Goal: Task Accomplishment & Management: Manage account settings

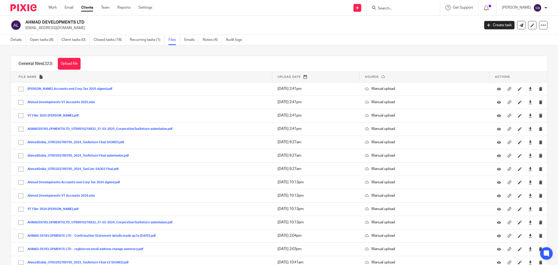
click at [410, 8] on input "Search" at bounding box center [400, 8] width 47 height 5
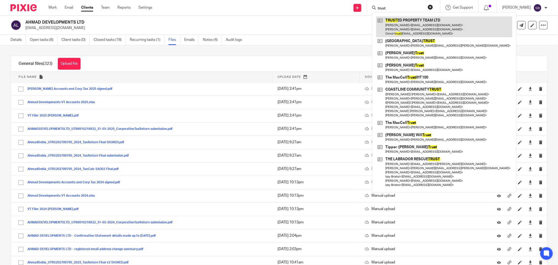
type input "trust"
click at [426, 28] on link at bounding box center [444, 26] width 136 height 21
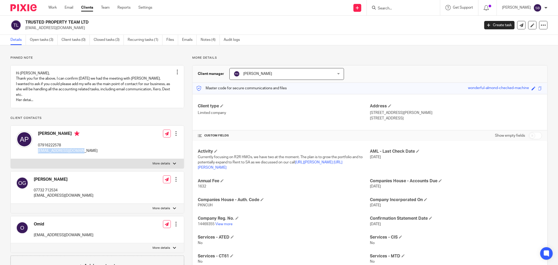
drag, startPoint x: 37, startPoint y: 156, endPoint x: 80, endPoint y: 155, distance: 42.9
click at [80, 155] on div "Alexa Pinczes 07916222578 alexapinczes@gmail.com Edit contact Create client fro…" at bounding box center [97, 142] width 173 height 33
copy p "alexapinczes@gmail.com"
click at [173, 39] on link "Files" at bounding box center [172, 40] width 12 height 10
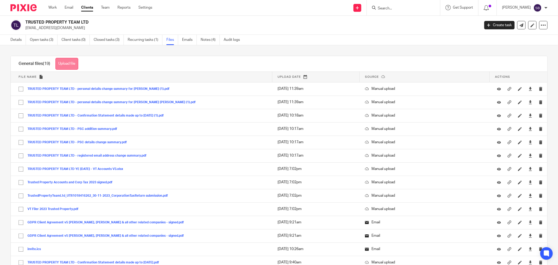
click at [71, 63] on button "Upload file" at bounding box center [66, 64] width 23 height 12
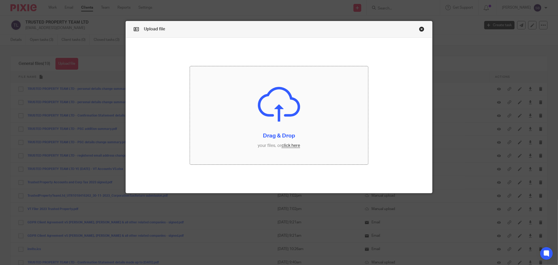
click at [290, 146] on input "file" at bounding box center [279, 115] width 178 height 98
